Goal: Transaction & Acquisition: Obtain resource

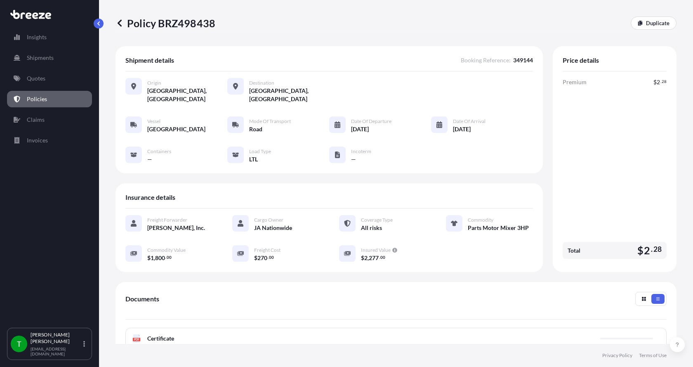
scroll to position [121, 0]
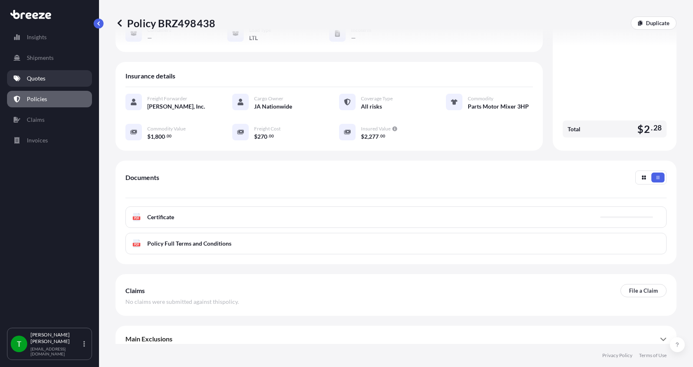
click at [38, 79] on p "Quotes" at bounding box center [36, 78] width 19 height 8
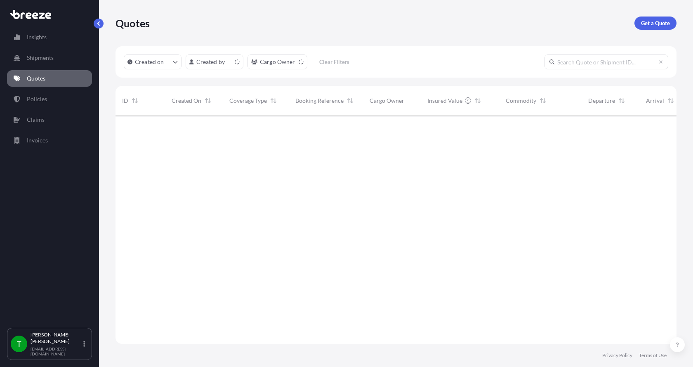
scroll to position [226, 555]
click at [647, 17] on link "Get a Quote" at bounding box center [655, 22] width 42 height 13
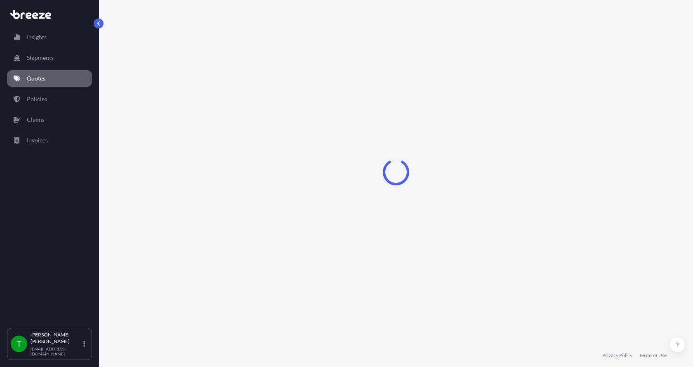
select select "Sea"
select select "1"
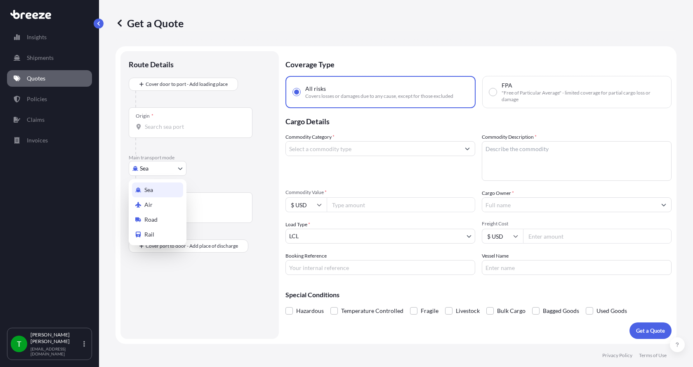
click at [146, 172] on body "Insights Shipments Quotes Policies Claims Invoices T [PERSON_NAME] [EMAIL_ADDRE…" at bounding box center [346, 183] width 693 height 367
click at [153, 219] on span "Road" at bounding box center [150, 219] width 13 height 8
select select "Road"
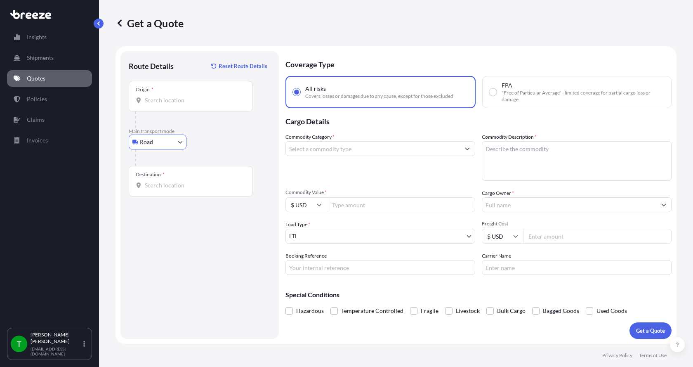
click at [166, 98] on input "Origin *" at bounding box center [193, 100] width 97 height 8
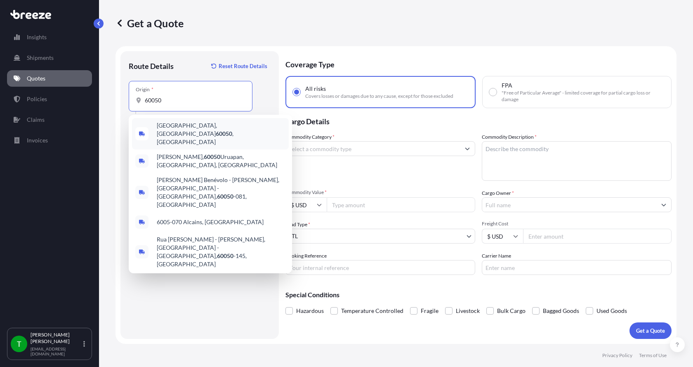
click at [165, 127] on span "[GEOGRAPHIC_DATA] , [GEOGRAPHIC_DATA]" at bounding box center [221, 133] width 129 height 25
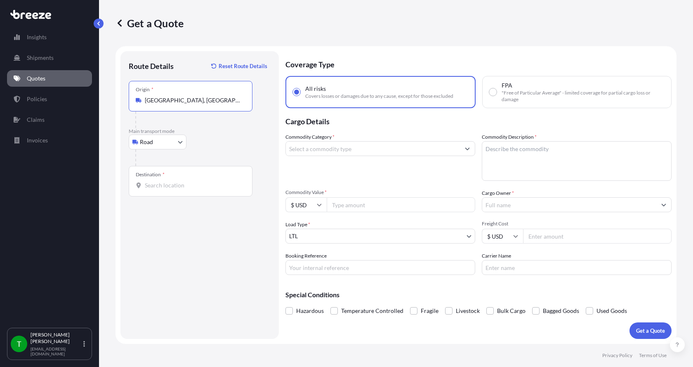
drag, startPoint x: 176, startPoint y: 100, endPoint x: 130, endPoint y: 95, distance: 46.0
click at [130, 95] on div "Origin * [GEOGRAPHIC_DATA], [GEOGRAPHIC_DATA]" at bounding box center [191, 96] width 124 height 31
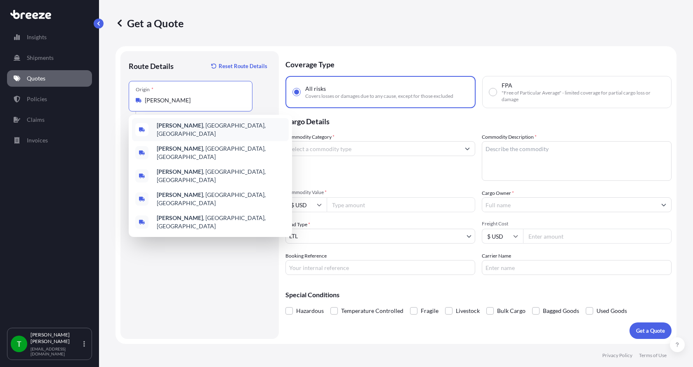
click at [159, 129] on b "[PERSON_NAME]" at bounding box center [180, 125] width 46 height 7
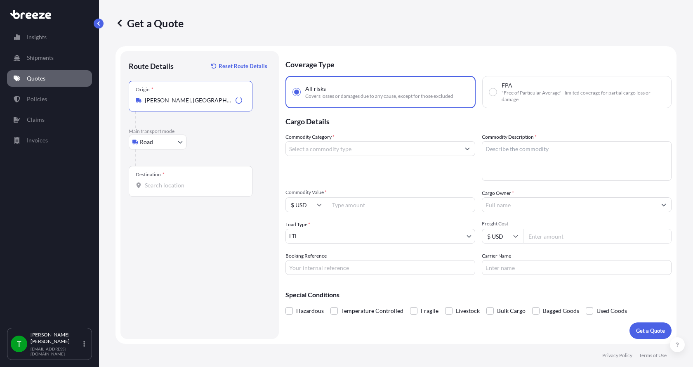
type input "[PERSON_NAME], [GEOGRAPHIC_DATA], [GEOGRAPHIC_DATA]"
click at [142, 187] on div at bounding box center [191, 185] width 110 height 8
click at [145, 187] on input "Destination *" at bounding box center [193, 185] width 97 height 8
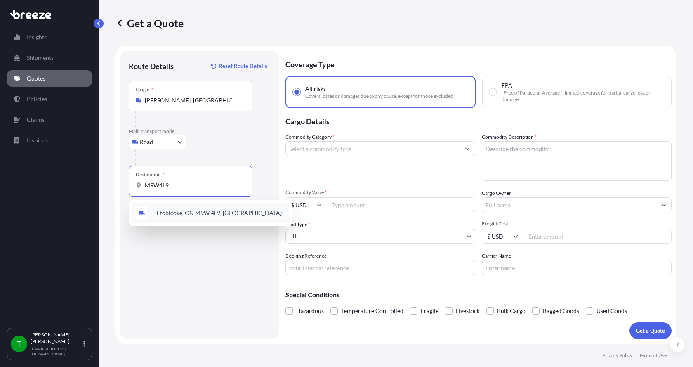
click at [160, 214] on span "Etobicoke, ON M9W 4L9, [GEOGRAPHIC_DATA]" at bounding box center [219, 213] width 125 height 8
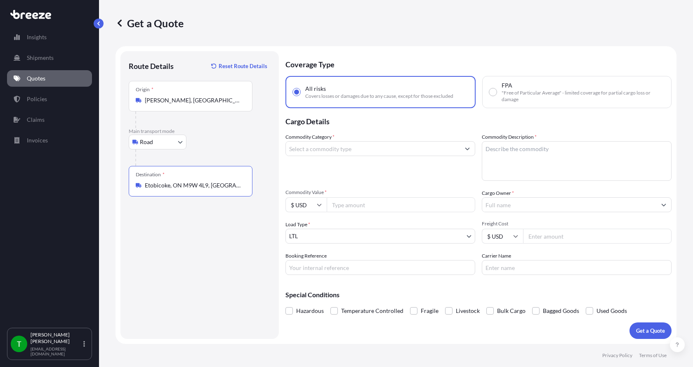
type input "Etobicoke, ON M9W 4L9, [GEOGRAPHIC_DATA]"
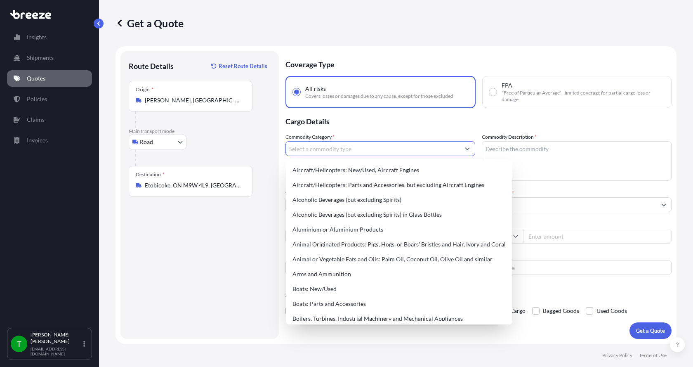
click at [319, 151] on input "Commodity Category *" at bounding box center [373, 148] width 174 height 15
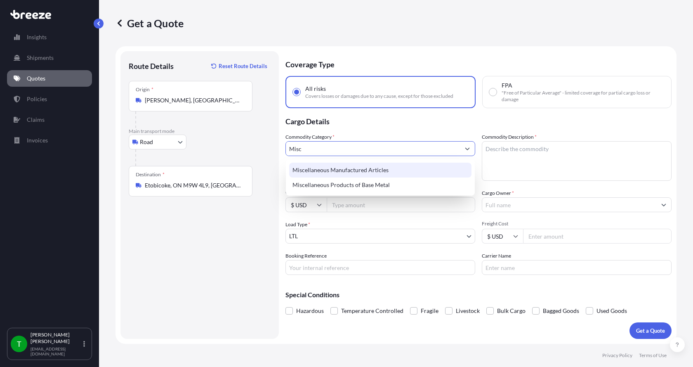
click at [316, 169] on div "Miscellaneous Manufactured Articles" at bounding box center [380, 169] width 182 height 15
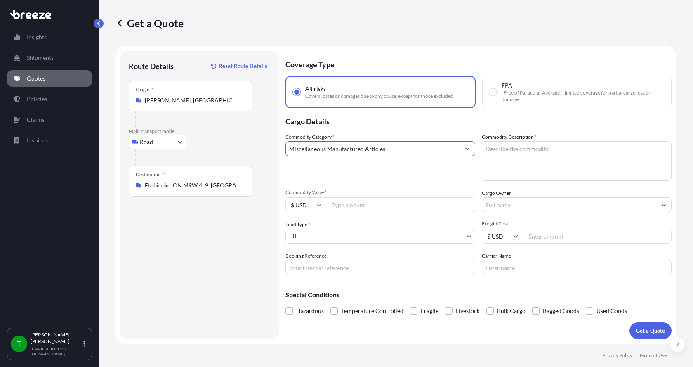
type input "Miscellaneous Manufactured Articles"
click at [528, 153] on textarea "Commodity Description *" at bounding box center [577, 161] width 190 height 40
type textarea "Scientific Equipment"
click at [383, 204] on input "Commodity Value *" at bounding box center [401, 204] width 148 height 15
type input "6820.00"
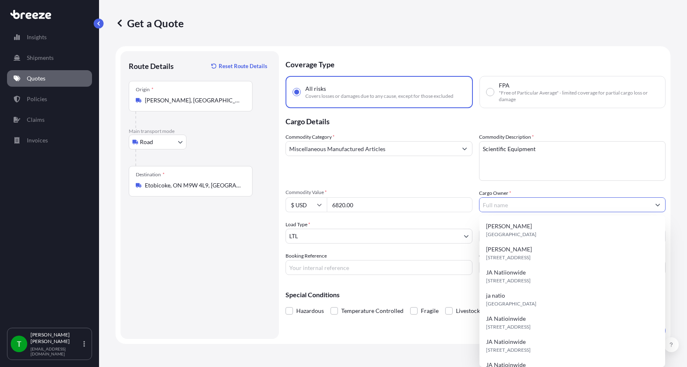
click at [548, 207] on input "Cargo Owner *" at bounding box center [564, 204] width 171 height 15
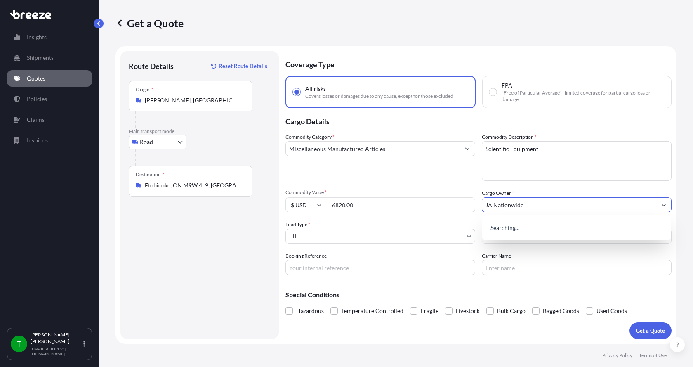
type input "JA Nationwide"
click at [367, 265] on input "Booking Reference" at bounding box center [380, 267] width 190 height 15
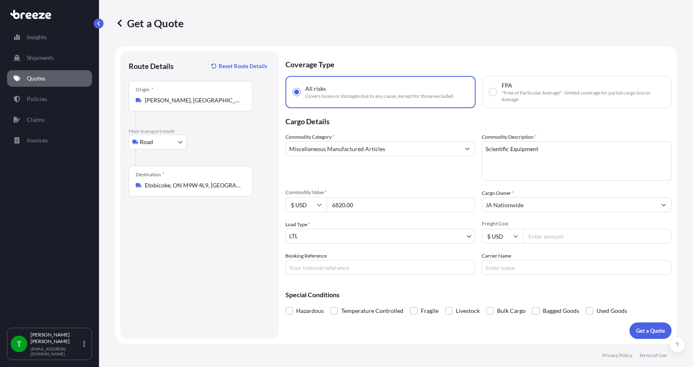
click at [564, 234] on input "Freight Cost" at bounding box center [597, 235] width 148 height 15
click at [539, 233] on input "Freight Cost" at bounding box center [597, 235] width 148 height 15
type input "350.00"
click at [520, 265] on input "Carrier Name" at bounding box center [577, 267] width 190 height 15
type input "[PERSON_NAME] Express"
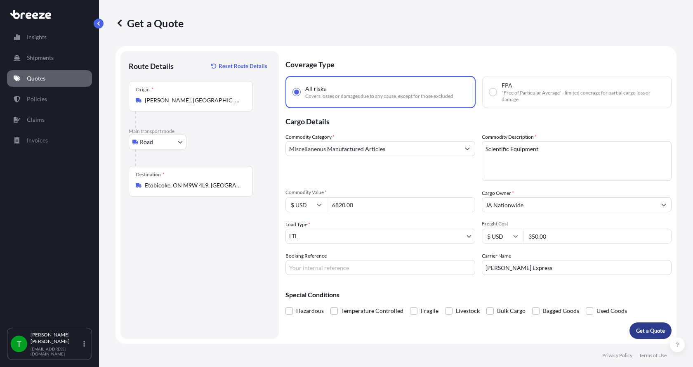
click at [648, 330] on p "Get a Quote" at bounding box center [650, 330] width 29 height 8
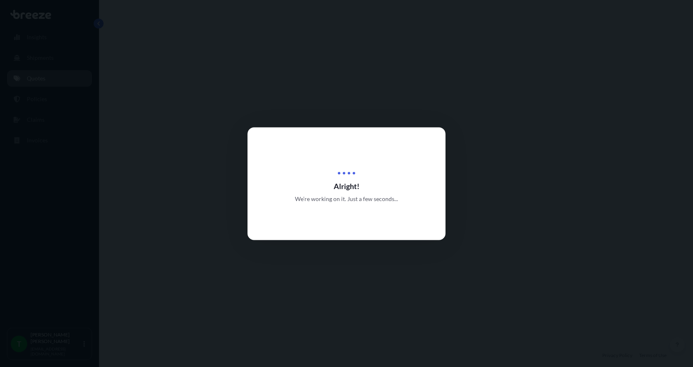
select select "Road"
select select "1"
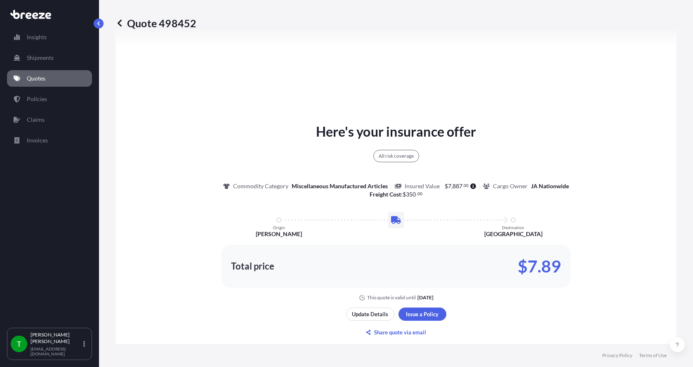
scroll to position [388, 0]
